Goal: Task Accomplishment & Management: Complete application form

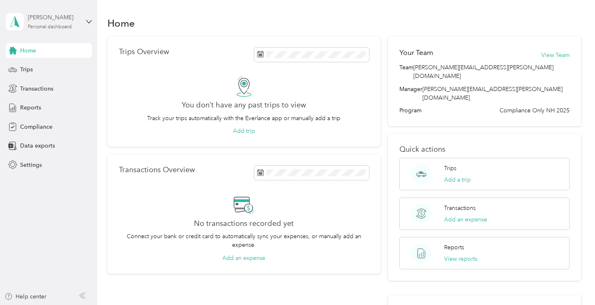
click at [61, 18] on div "[PERSON_NAME]" at bounding box center [53, 17] width 51 height 9
click at [145, 97] on div "You don’t have any past trips to view Track your trips automatically with the E…" at bounding box center [244, 105] width 250 height 59
click at [49, 125] on span "Compliance" at bounding box center [36, 127] width 32 height 9
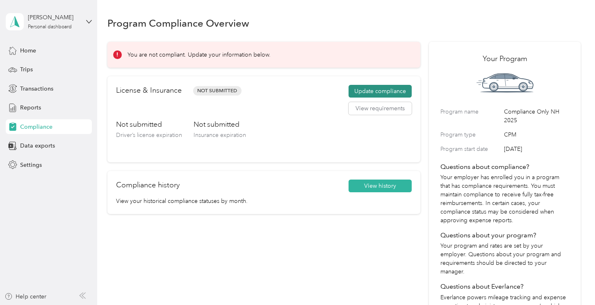
click at [371, 90] on button "Update compliance" at bounding box center [379, 91] width 63 height 13
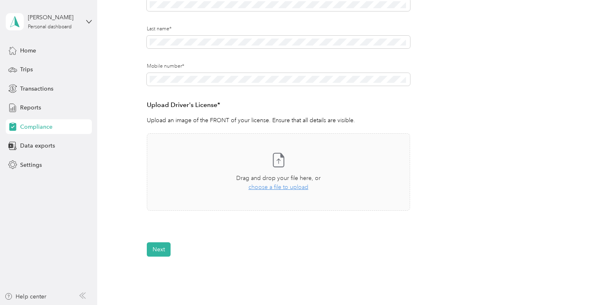
scroll to position [201, 0]
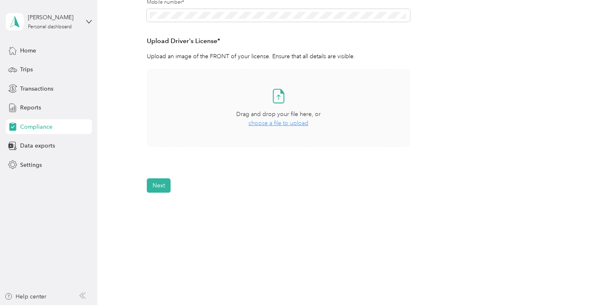
click at [288, 125] on span "choose a file to upload" at bounding box center [278, 123] width 60 height 7
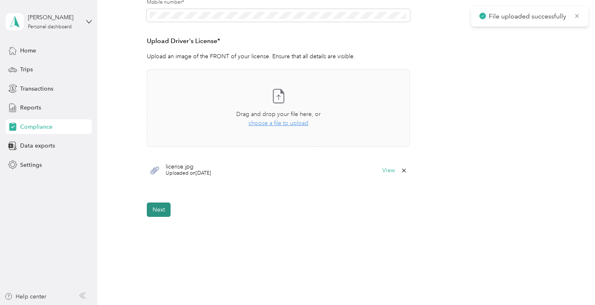
click at [155, 213] on button "Next" at bounding box center [159, 209] width 24 height 14
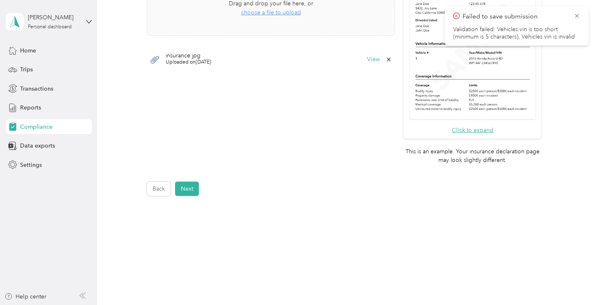
scroll to position [270, 0]
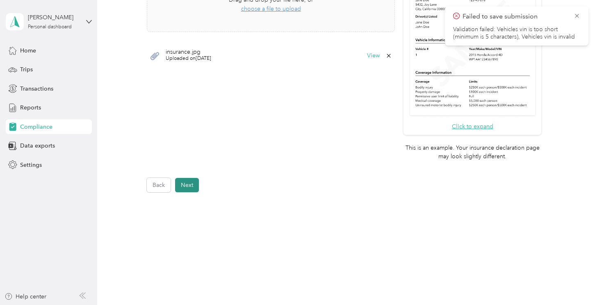
click at [188, 184] on button "Next" at bounding box center [187, 185] width 24 height 14
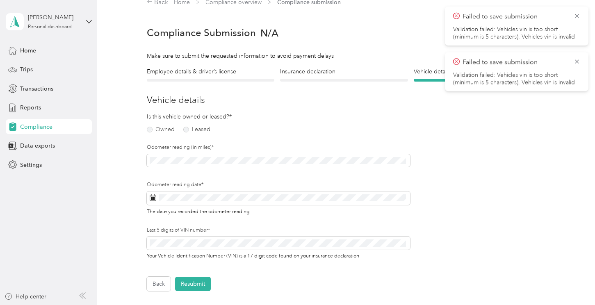
scroll to position [10, 0]
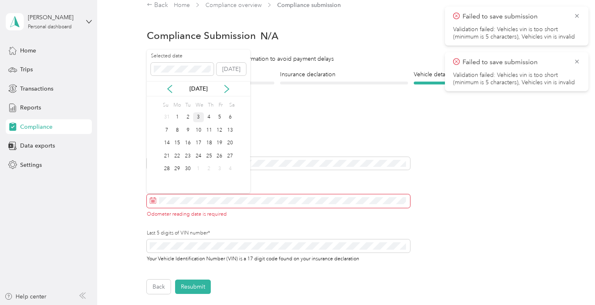
click at [197, 119] on div "3" at bounding box center [198, 117] width 11 height 10
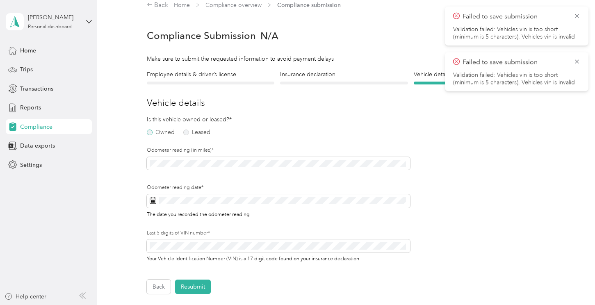
click at [150, 133] on label "Owned" at bounding box center [161, 132] width 28 height 6
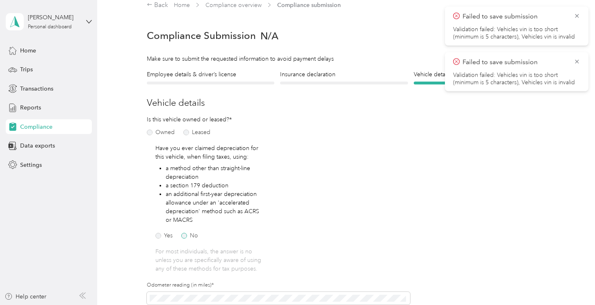
click at [184, 234] on label "No" at bounding box center [189, 236] width 17 height 6
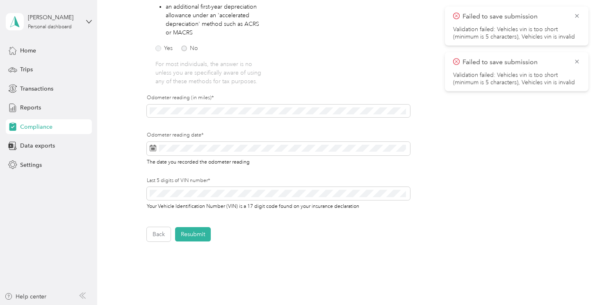
scroll to position [253, 0]
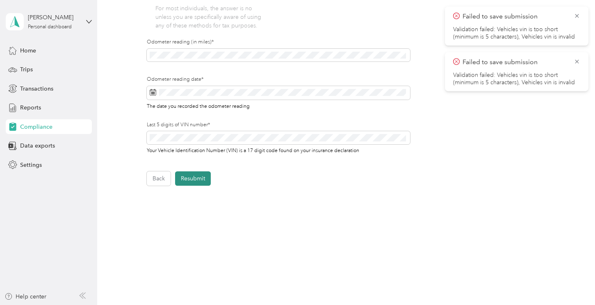
click at [193, 182] on button "Resubmit" at bounding box center [193, 178] width 36 height 14
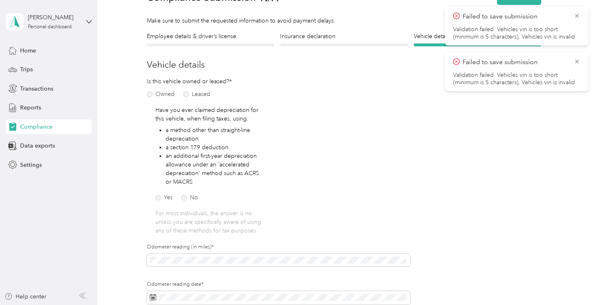
scroll to position [10, 0]
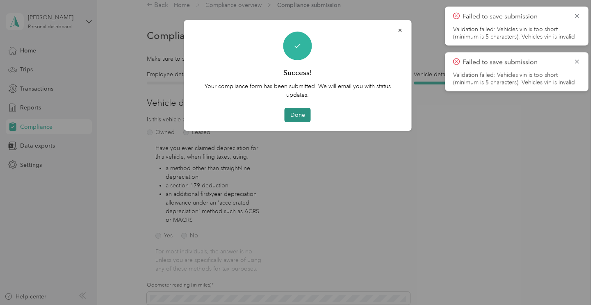
click at [302, 116] on button "Done" at bounding box center [297, 115] width 26 height 14
